Goal: Transaction & Acquisition: Subscribe to service/newsletter

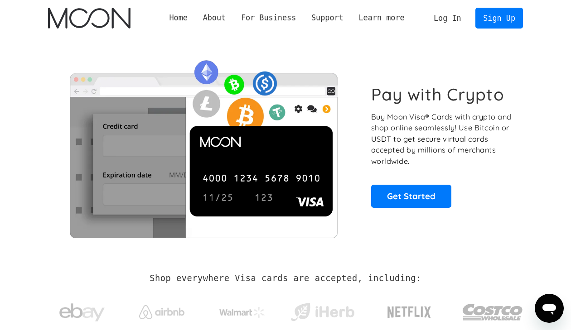
click at [532, 93] on div "Pay with Crypto Buy Moon Visa® Cards with crypto and shop online seamlessly! Us…" at bounding box center [285, 146] width 502 height 220
click at [509, 68] on div "Pay with Crypto Buy Moon Visa® Cards with crypto and shop online seamlessly! Us…" at bounding box center [285, 146] width 475 height 184
click at [496, 20] on link "Sign Up" at bounding box center [499, 18] width 47 height 20
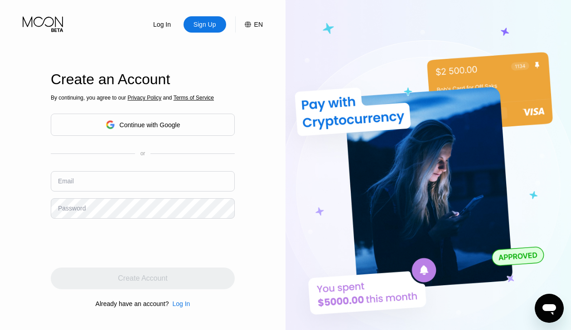
click at [128, 174] on input "text" at bounding box center [143, 181] width 184 height 20
click at [123, 180] on input "text" at bounding box center [143, 181] width 184 height 20
click at [121, 181] on input "text" at bounding box center [143, 181] width 184 height 20
type input "[EMAIL_ADDRESS][DOMAIN_NAME]"
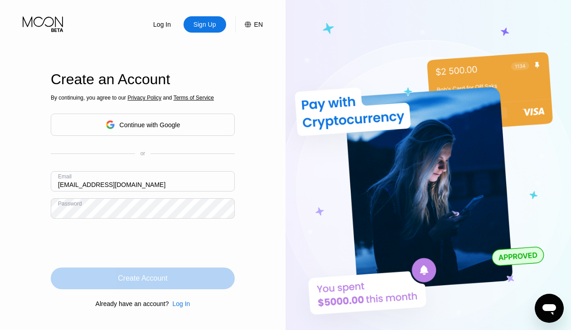
click at [198, 282] on div "Create Account" at bounding box center [143, 279] width 184 height 22
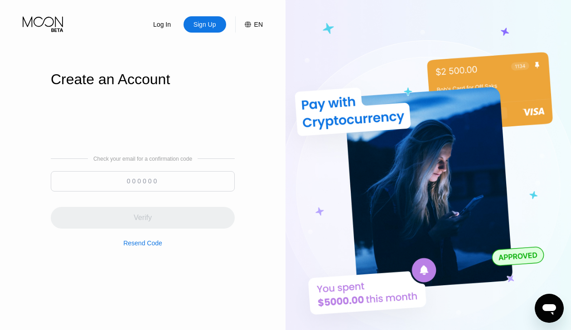
click at [156, 180] on input at bounding box center [143, 181] width 184 height 20
click at [149, 183] on input at bounding box center [143, 181] width 184 height 20
paste input "556187"
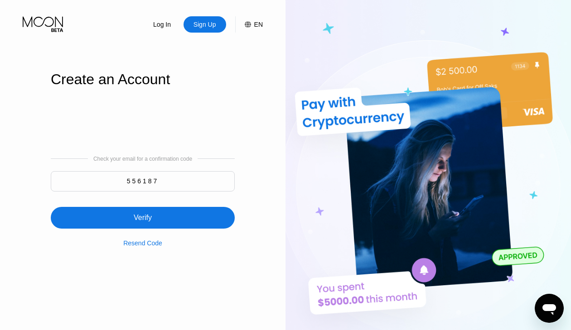
type input "556187"
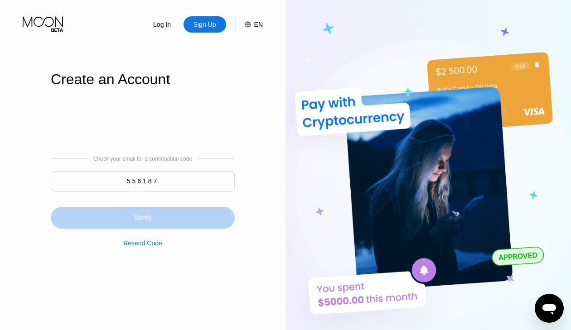
click at [160, 219] on div "Verify" at bounding box center [143, 218] width 184 height 22
